Goal: Task Accomplishment & Management: Complete application form

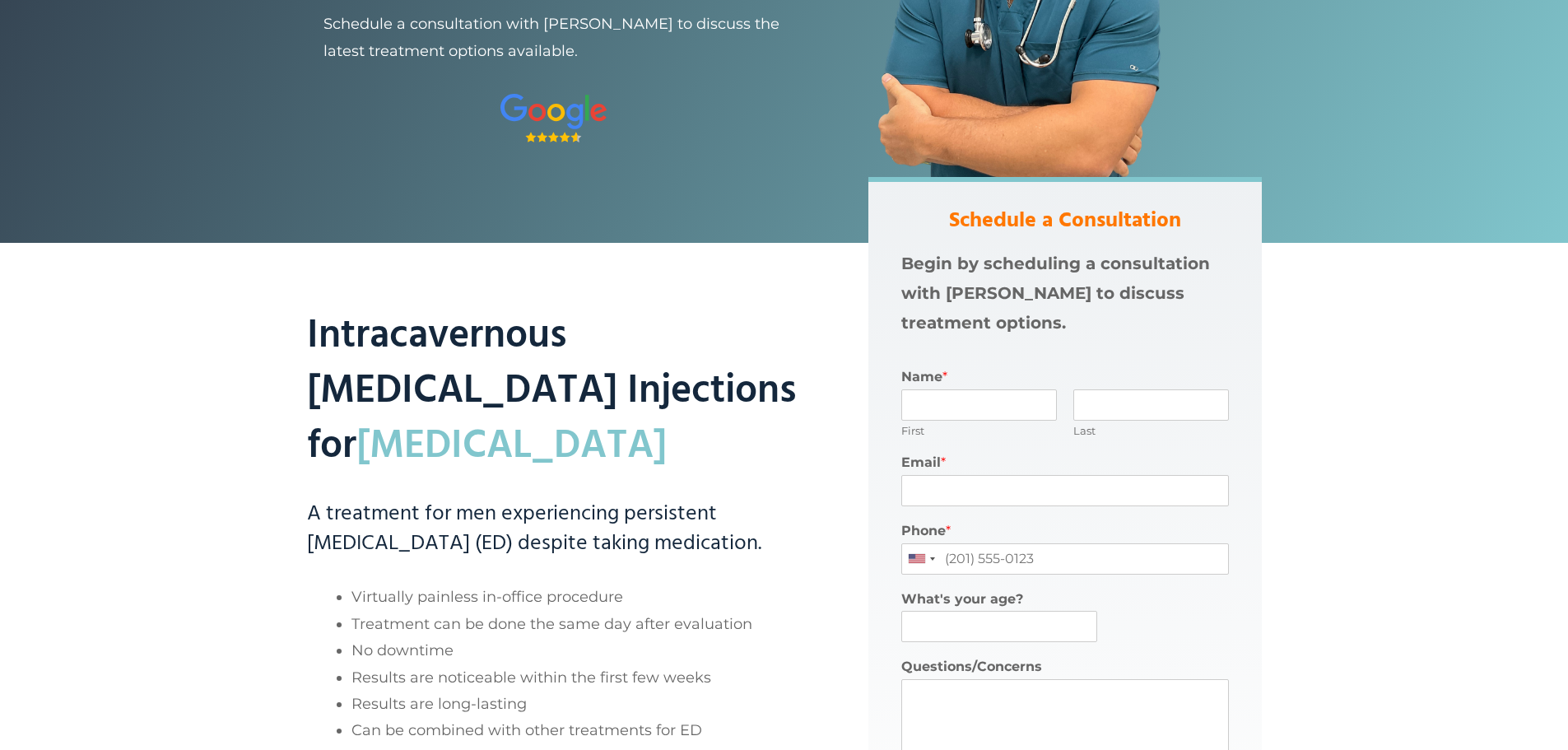
scroll to position [329, 0]
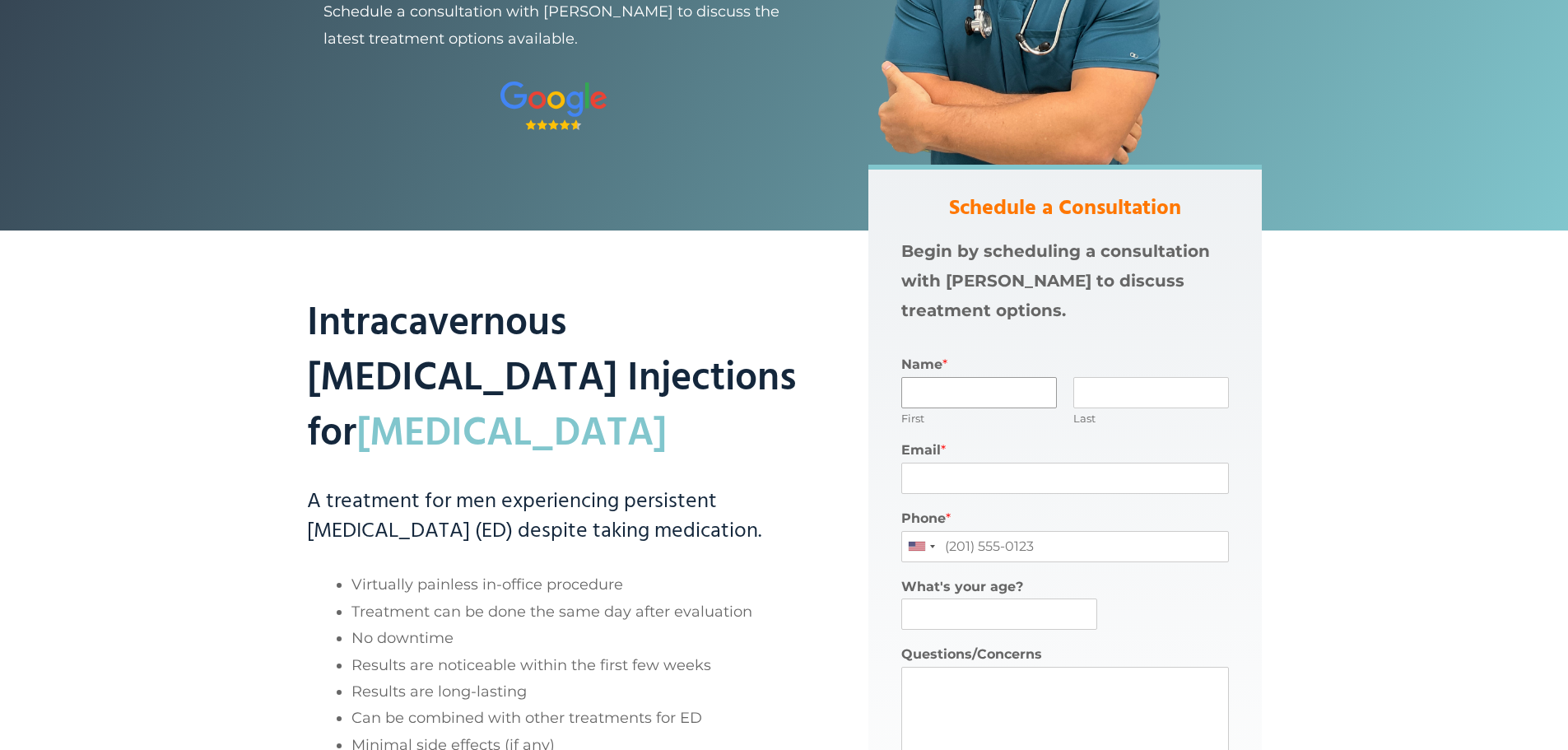
click at [956, 383] on input "Name *" at bounding box center [979, 392] width 156 height 31
type input "[PERSON_NAME]"
type input "Batian"
click at [954, 472] on input "Email *" at bounding box center [1065, 478] width 327 height 31
click at [1041, 548] on input "Phone *" at bounding box center [1065, 546] width 327 height 31
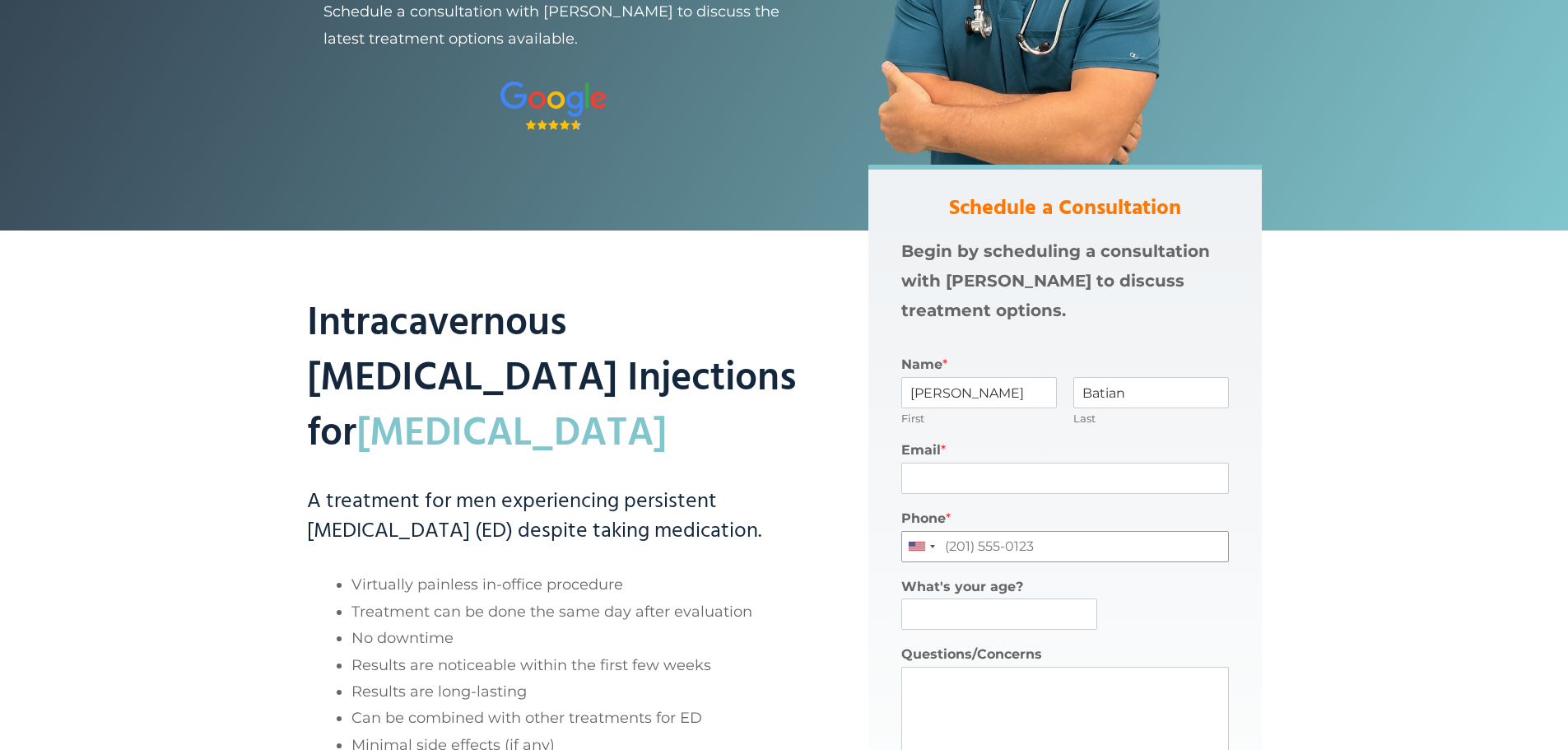
click at [1029, 538] on input "Phone *" at bounding box center [1065, 546] width 327 height 31
click at [949, 474] on input "Email *" at bounding box center [1065, 478] width 327 height 31
click at [923, 604] on input "What's your age?" at bounding box center [999, 614] width 196 height 31
type input "73"
click at [963, 546] on input "Phone *" at bounding box center [1065, 546] width 327 height 31
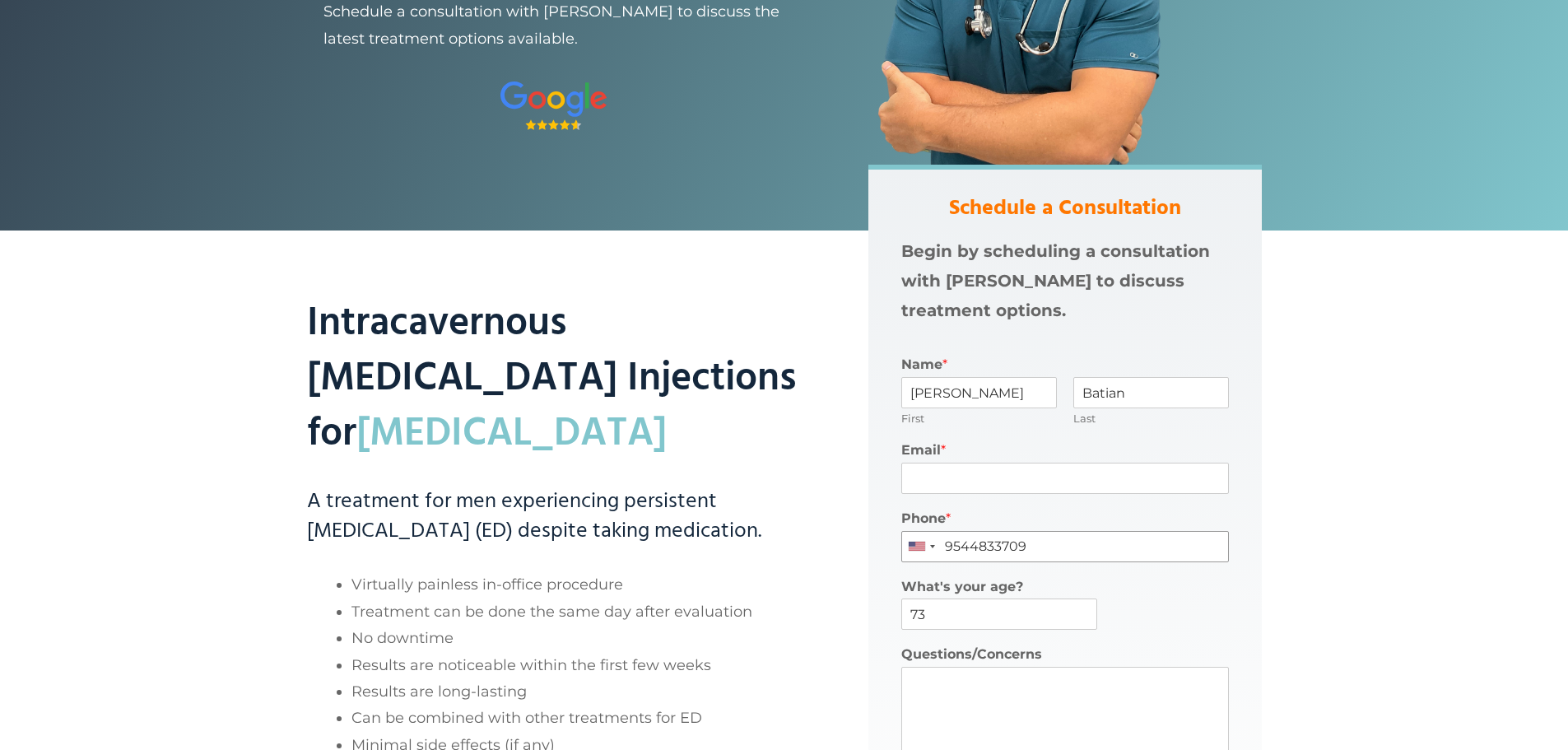
click at [968, 545] on input "9544833709" at bounding box center [1065, 546] width 327 height 31
click at [998, 544] on input "[PHONE_NUMBER]" at bounding box center [1065, 546] width 327 height 31
type input "[PHONE_NUMBER]"
click at [933, 482] on input "Email *" at bounding box center [1065, 478] width 327 height 31
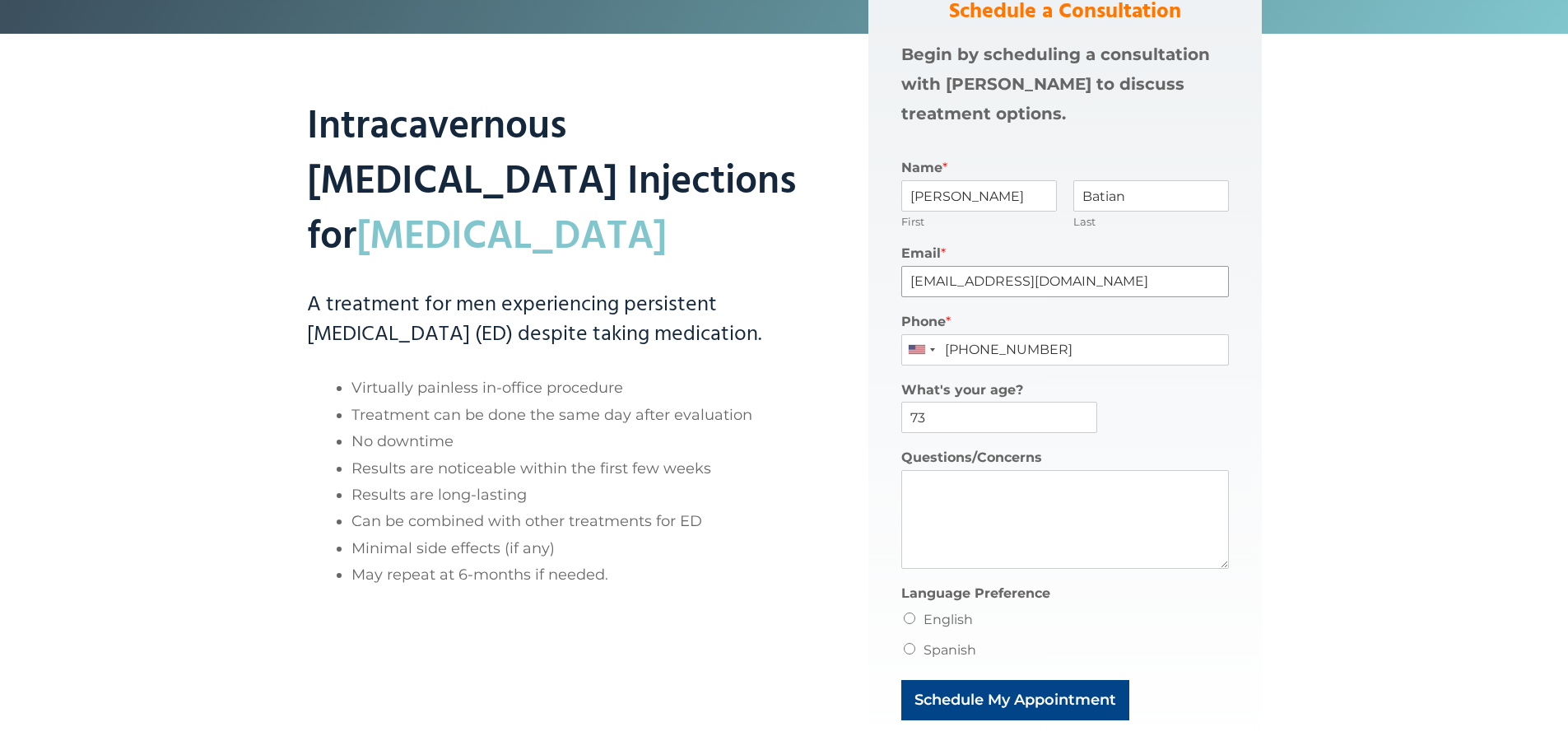
scroll to position [576, 0]
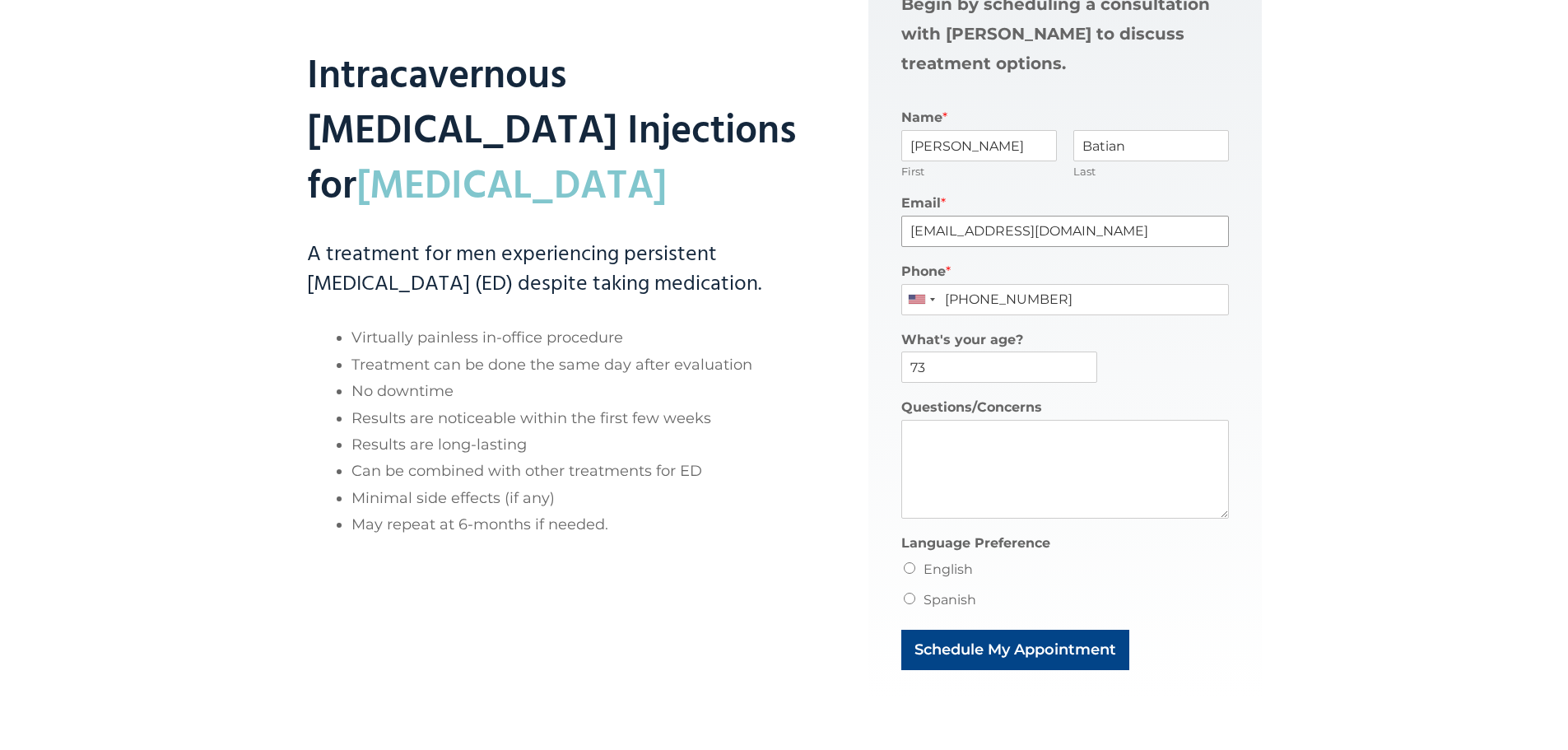
type input "[EMAIL_ADDRESS][DOMAIN_NAME]"
click at [906, 569] on input "English" at bounding box center [910, 568] width 12 height 12
radio input "true"
click at [1001, 645] on button "Schedule My Appointment" at bounding box center [1015, 650] width 228 height 41
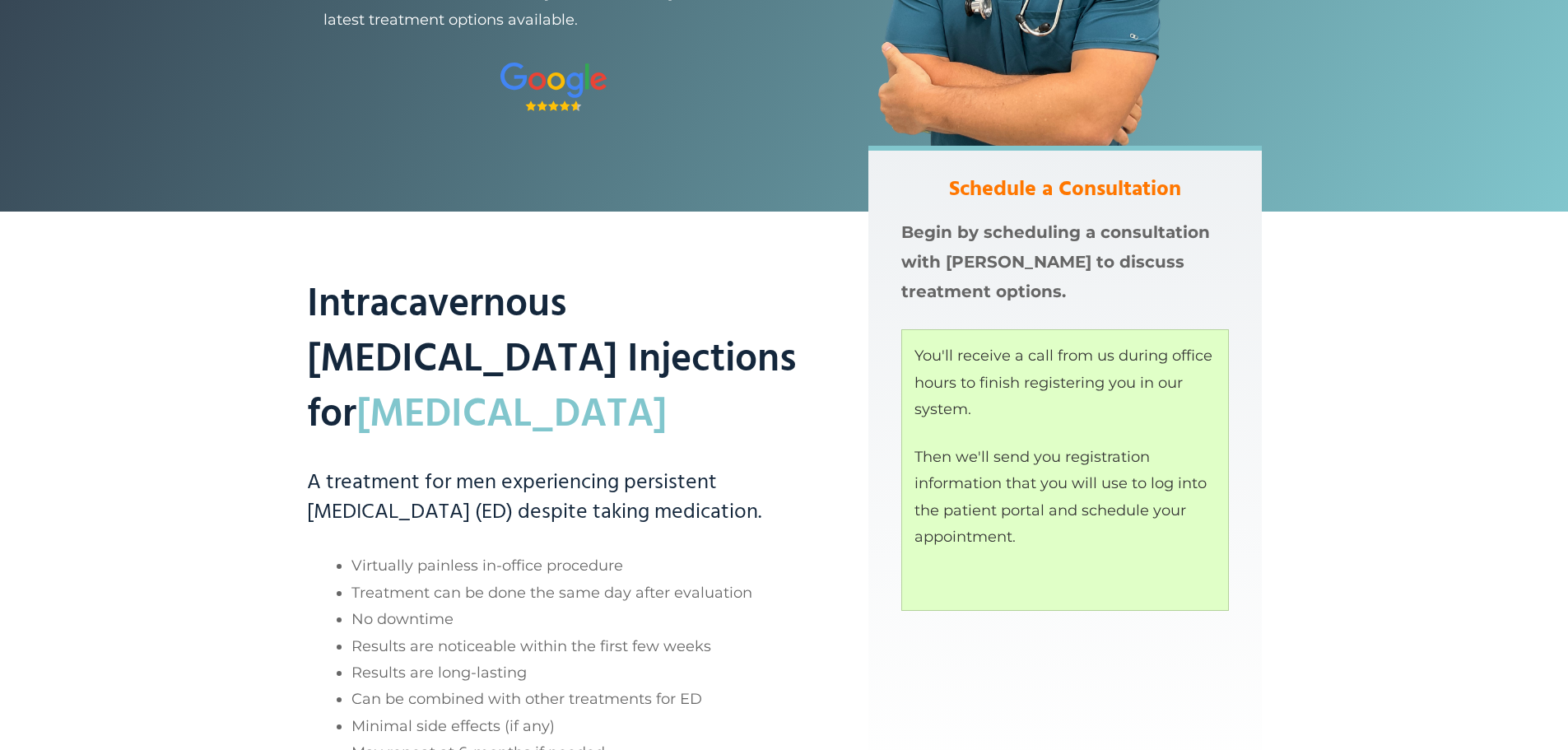
scroll to position [19, 0]
